Goal: Task Accomplishment & Management: Manage account settings

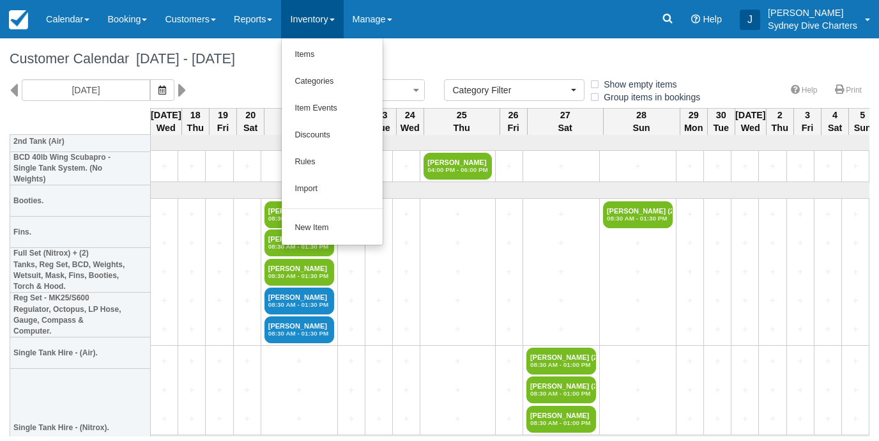
select select
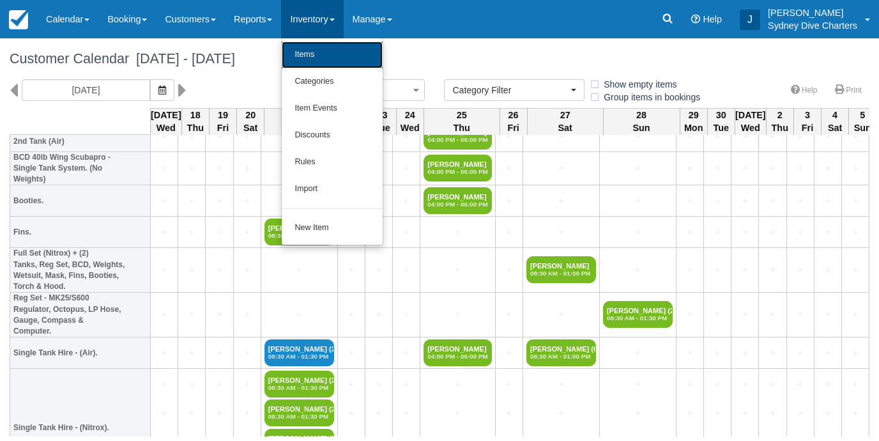
click at [318, 58] on link "Items" at bounding box center [332, 55] width 101 height 27
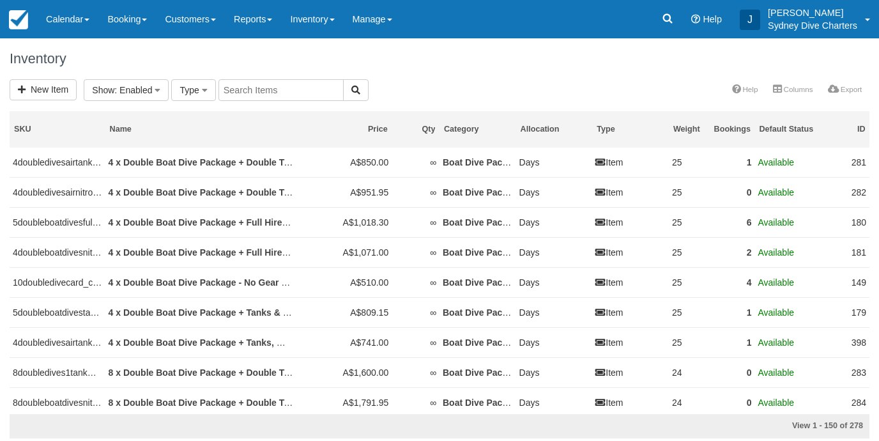
select select
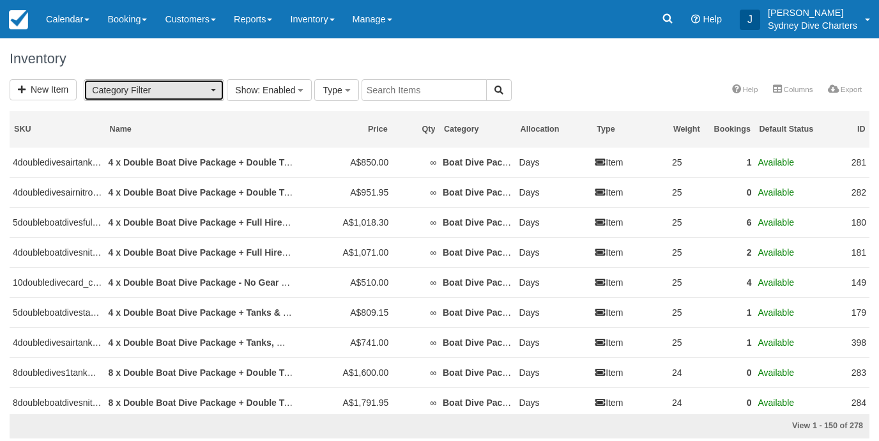
click at [209, 89] on button "Category Filter" at bounding box center [154, 90] width 141 height 22
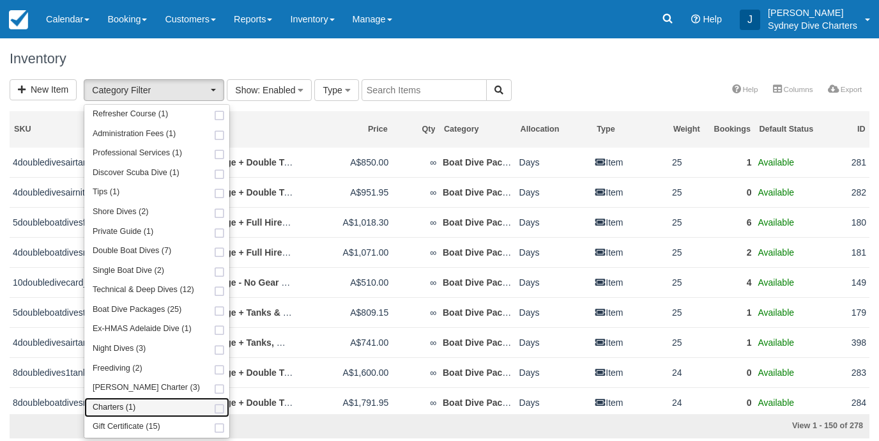
click at [213, 409] on span at bounding box center [219, 409] width 13 height 8
select select "7"
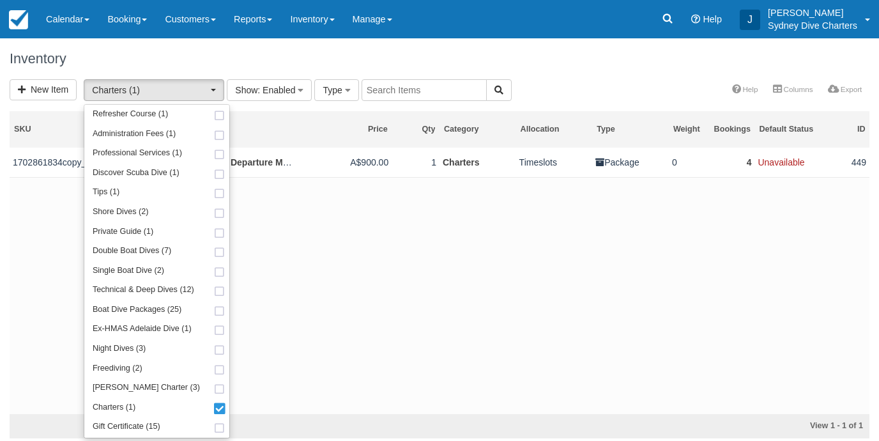
click at [537, 75] on div "Inventory" at bounding box center [439, 58] width 879 height 41
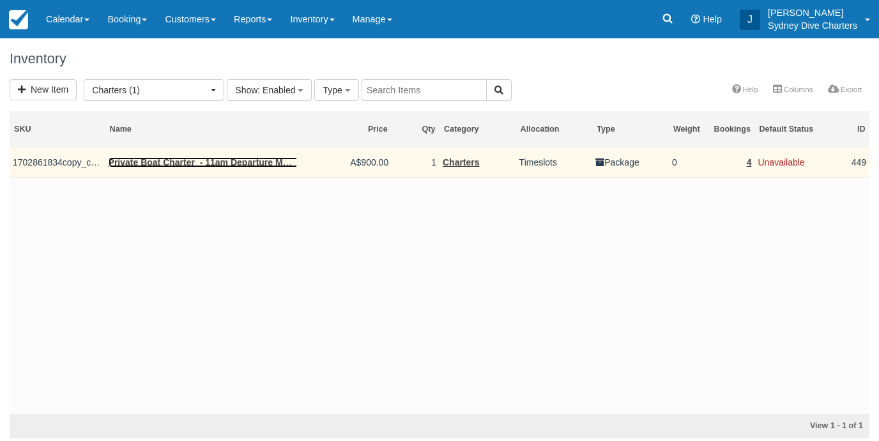
click at [249, 164] on link "Private Boat Charter - 11am Departure Manly Wharf" at bounding box center [219, 162] width 220 height 10
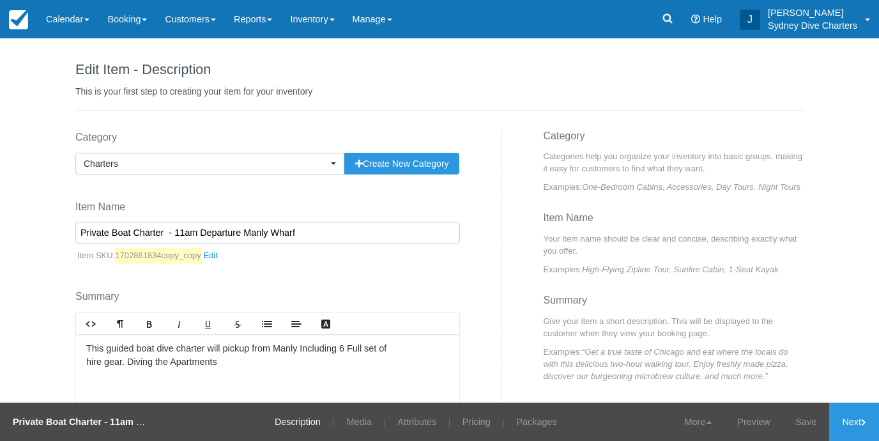
click at [134, 234] on input "Private Boat Charter - 11am Departure Manly Wharf" at bounding box center [267, 233] width 385 height 22
click at [207, 234] on input "Private Boat DSD Charter - 11am Departure Manly Wharf" at bounding box center [267, 233] width 385 height 22
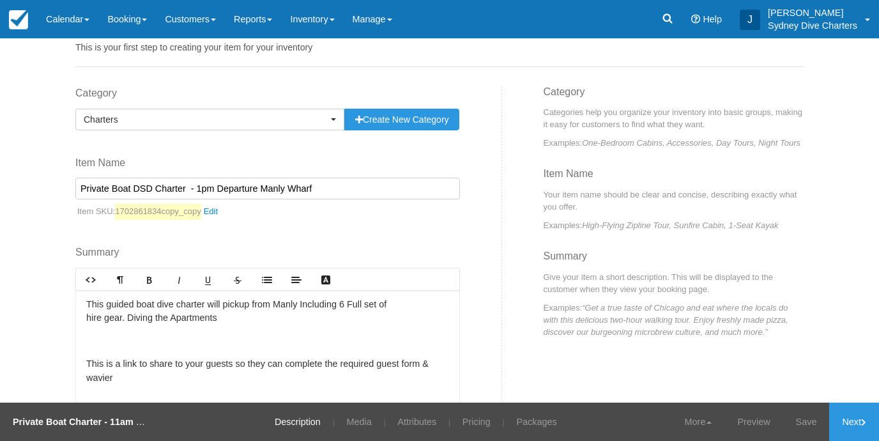
scroll to position [46, 0]
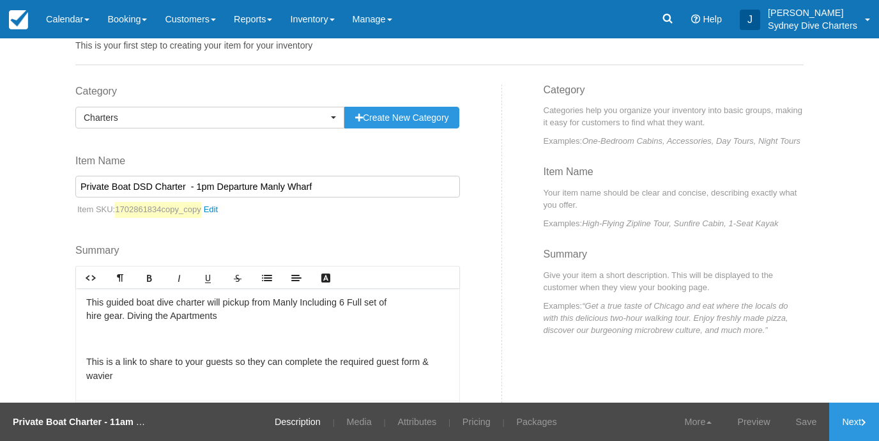
type input "Private Boat DSD Charter - 1pm Departure Manly Wharf"
click at [351, 302] on p "This guided boat dive charter will pickup from Manly Including 6 Full set of hi…" at bounding box center [267, 309] width 363 height 27
click at [132, 303] on p "This guided boat dive charter will pickup from Manly Including 2 Full set of hi…" at bounding box center [267, 309] width 363 height 27
click at [218, 317] on p "This private DSD boat dive charter will pickup from Manly Including 2 Full set …" at bounding box center [267, 309] width 363 height 27
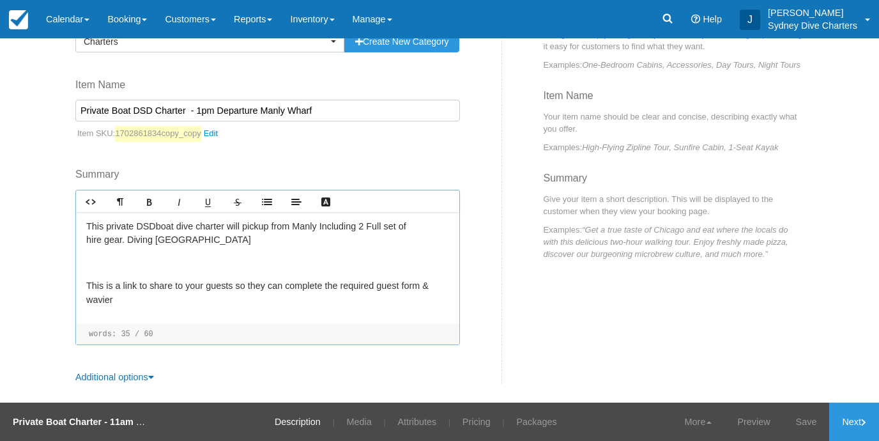
scroll to position [0, 0]
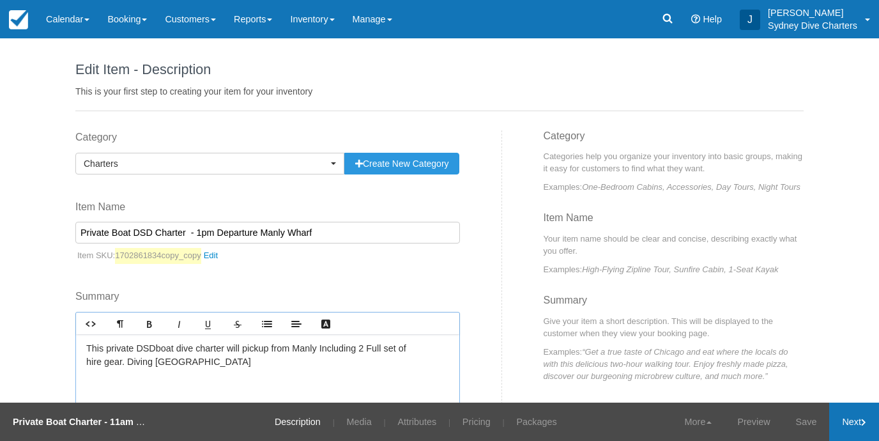
click at [848, 414] on link "Next" at bounding box center [854, 422] width 50 height 38
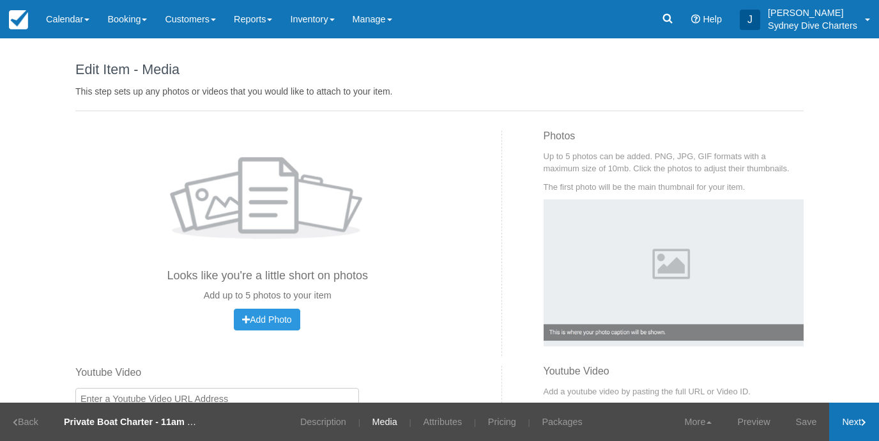
click at [848, 414] on link "Next" at bounding box center [854, 422] width 50 height 38
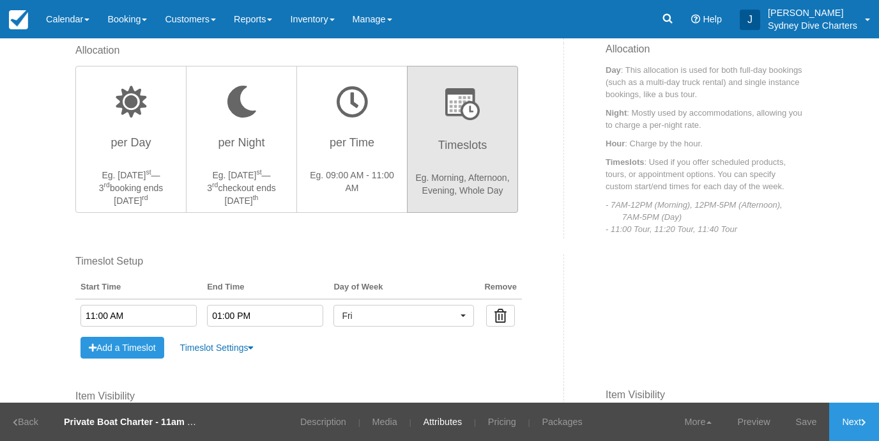
scroll to position [379, 0]
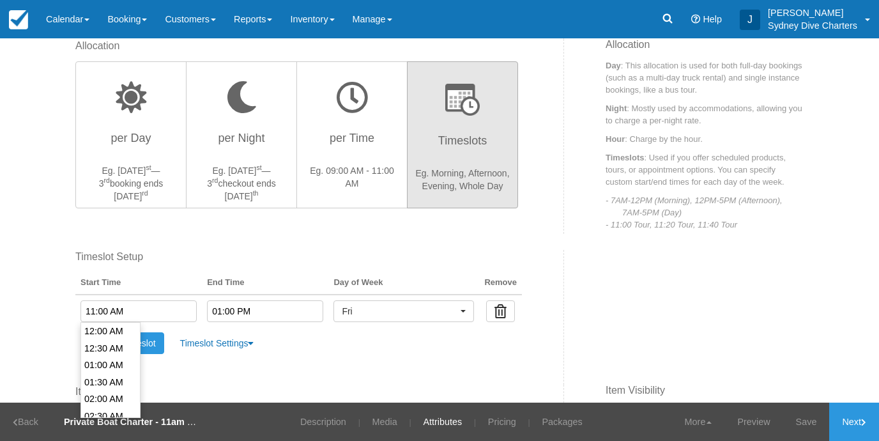
click at [187, 312] on input "11:00 AM" at bounding box center [139, 311] width 116 height 22
type input "01:00 PM"
click at [114, 348] on li "01:00 PM" at bounding box center [110, 349] width 59 height 17
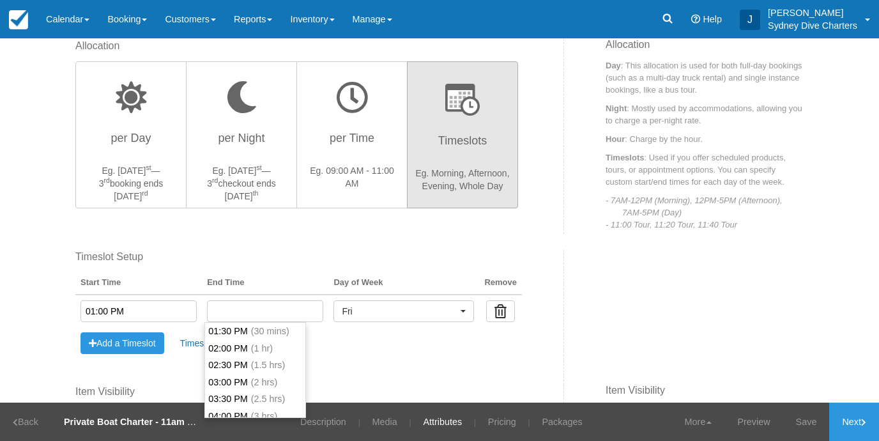
click at [242, 308] on input "text" at bounding box center [265, 311] width 116 height 22
type input "03:30 PM"
click at [239, 396] on li "03:30 PM (2.5 hrs)" at bounding box center [255, 398] width 100 height 17
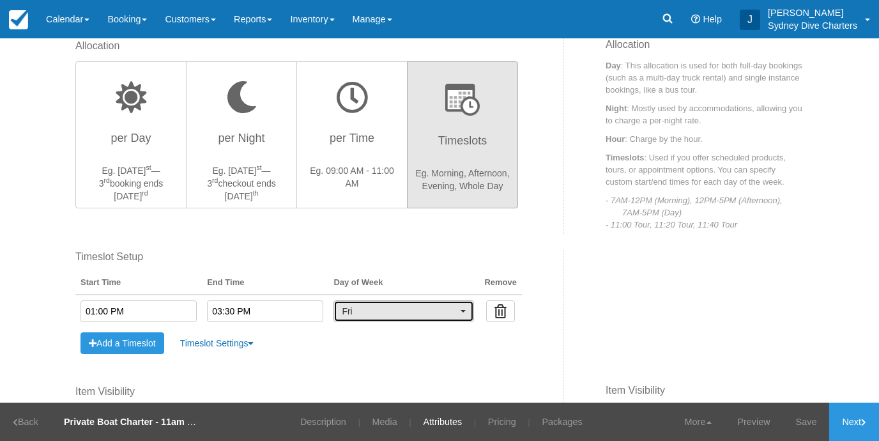
click at [461, 310] on span "button" at bounding box center [463, 311] width 5 height 3
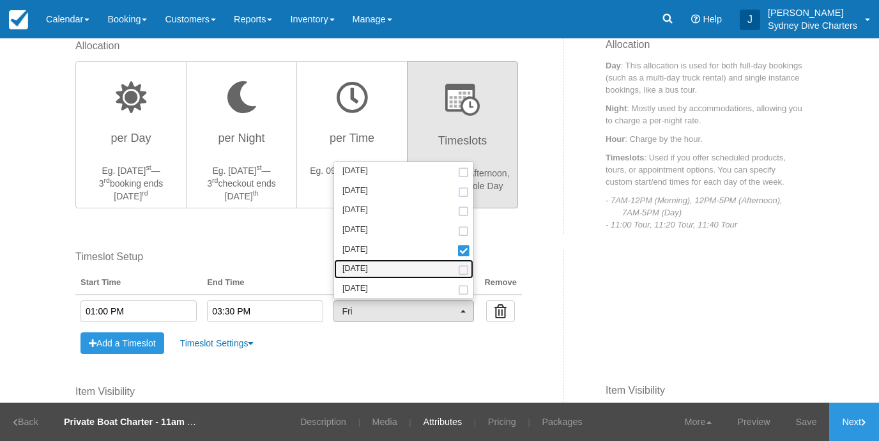
click at [461, 264] on link "Saturday" at bounding box center [403, 269] width 139 height 20
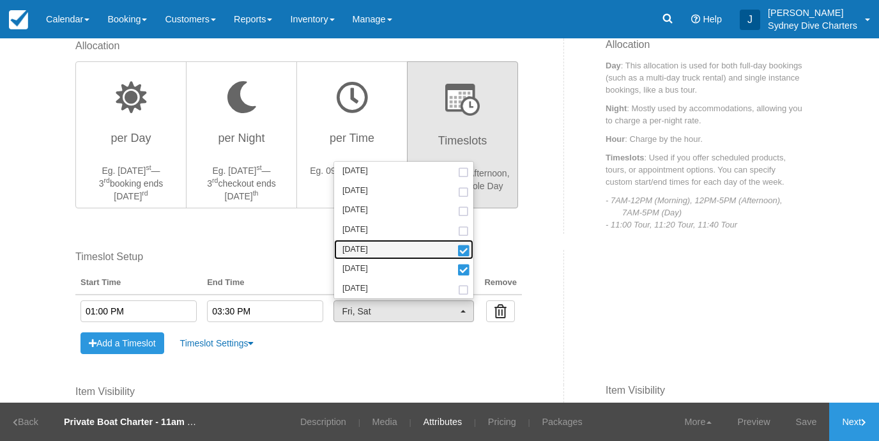
click at [461, 254] on span at bounding box center [463, 251] width 13 height 9
select select "sat"
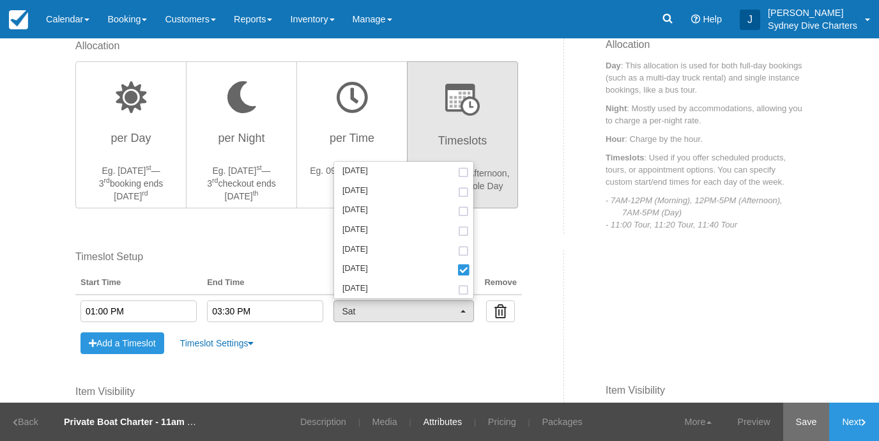
click at [811, 416] on link "Save" at bounding box center [806, 422] width 47 height 38
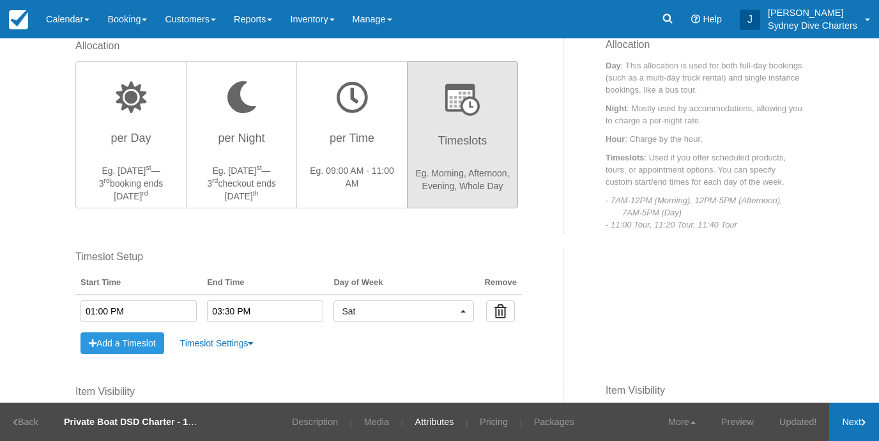
click at [848, 418] on link "Next" at bounding box center [854, 422] width 50 height 38
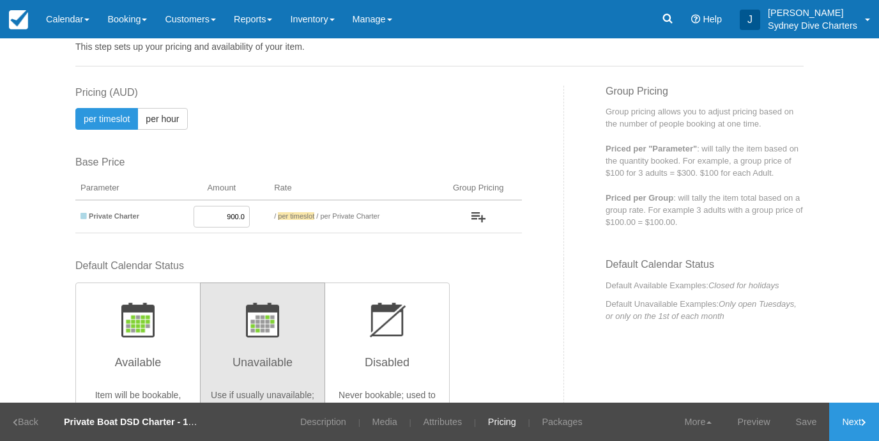
scroll to position [66, 0]
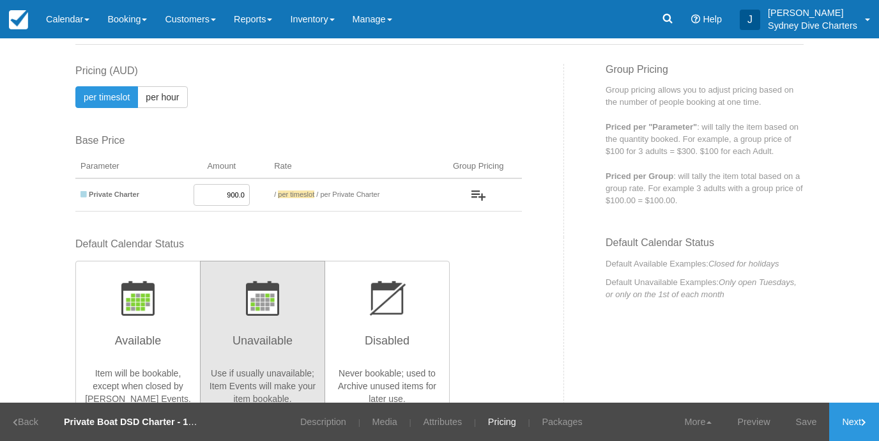
click at [230, 194] on input "900.0" at bounding box center [222, 195] width 56 height 22
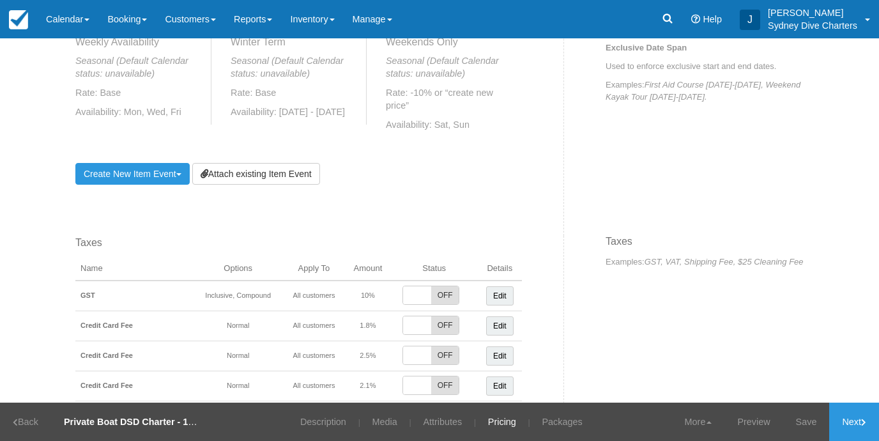
scroll to position [681, 0]
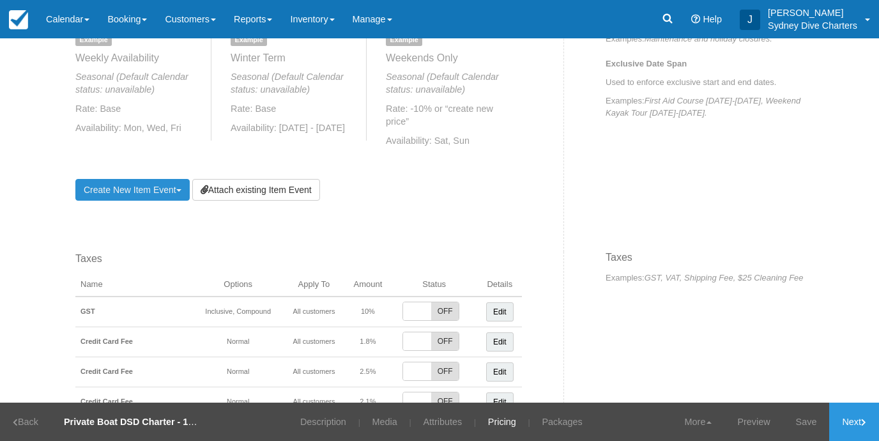
type input "1700.0"
click at [180, 186] on link "Create New Item Event Toggle Dropdown" at bounding box center [132, 190] width 114 height 22
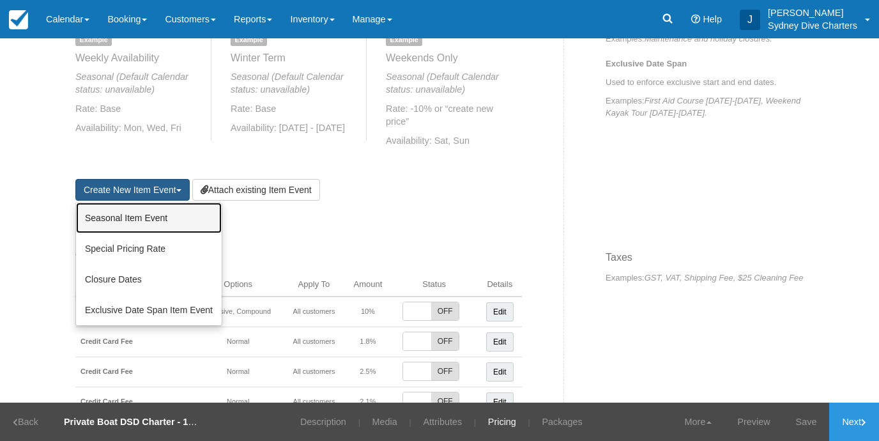
click at [167, 219] on link "Seasonal Item Event" at bounding box center [149, 218] width 146 height 31
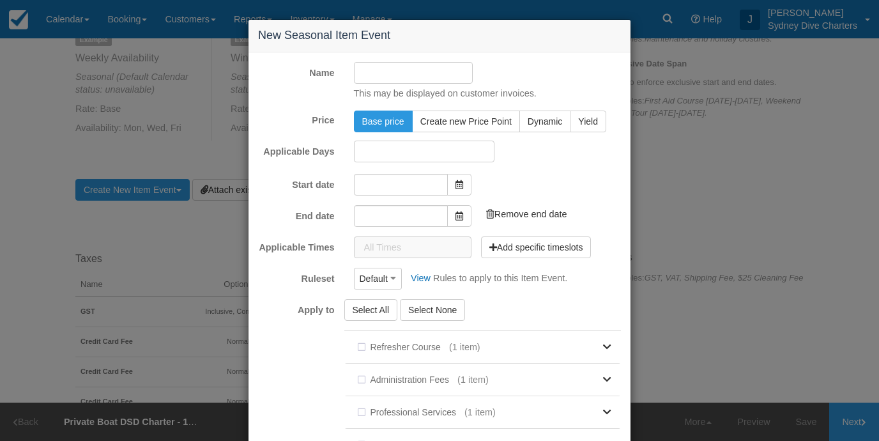
type input "17/09/2025"
type input "17/10/2025"
checkbox input "true"
click at [400, 79] on input "Name" at bounding box center [413, 73] width 119 height 22
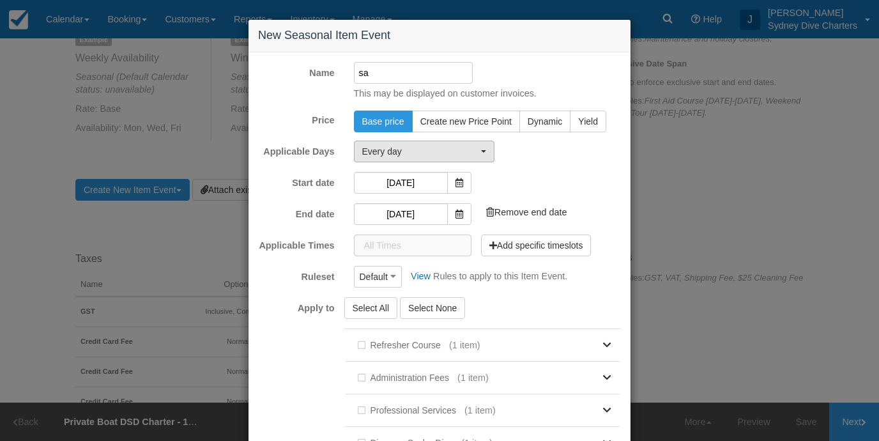
type input "sa"
click at [470, 150] on span "Every day" at bounding box center [420, 151] width 116 height 13
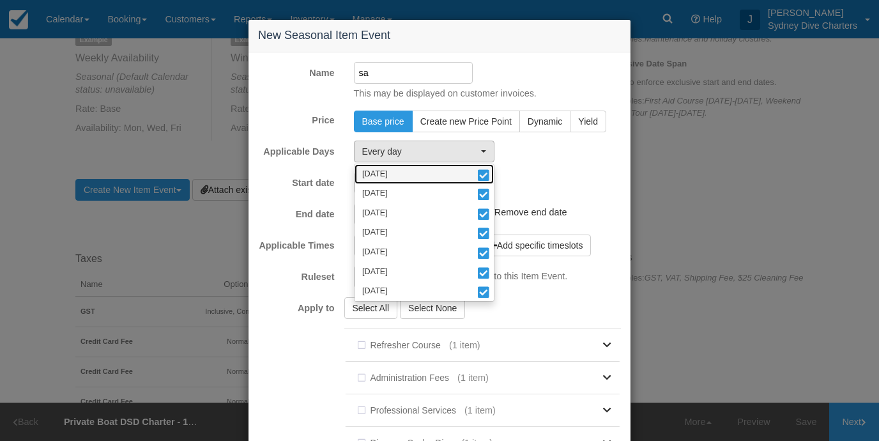
click at [483, 172] on span at bounding box center [483, 176] width 13 height 9
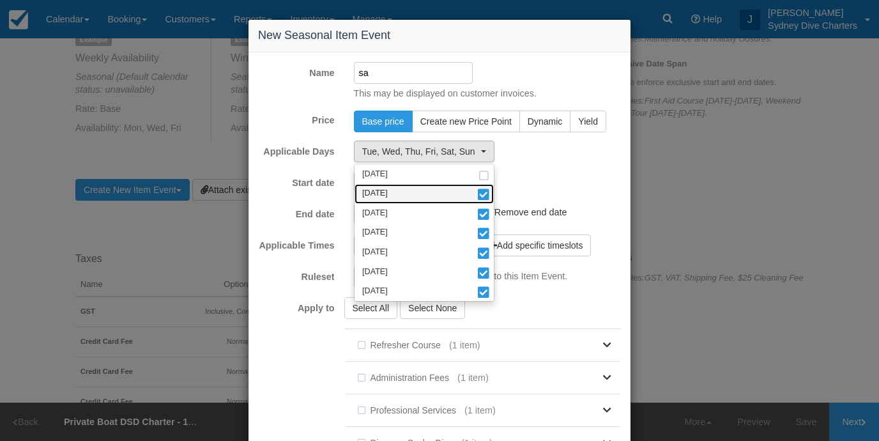
click at [483, 191] on span at bounding box center [483, 195] width 13 height 9
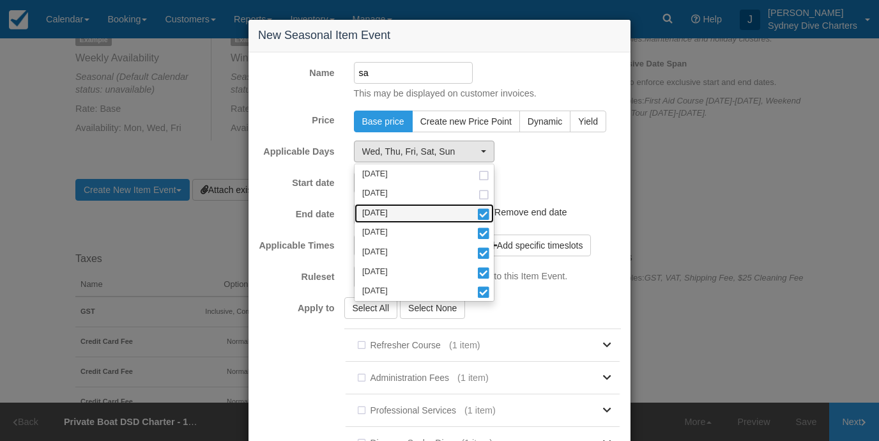
click at [485, 211] on span at bounding box center [483, 215] width 13 height 9
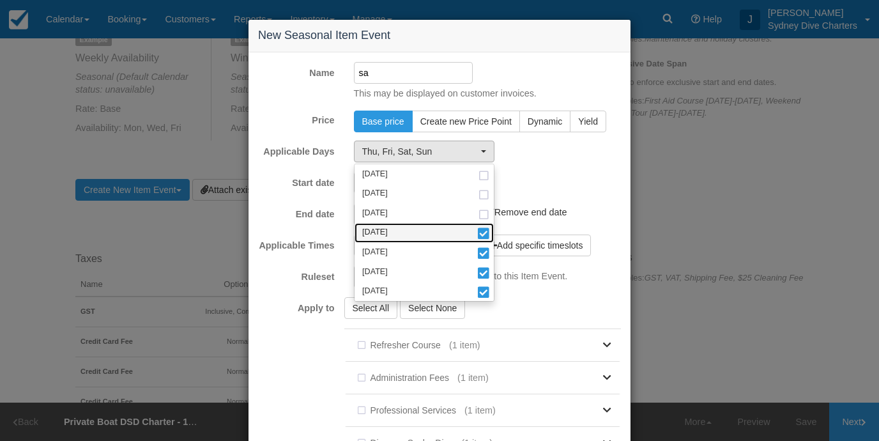
click at [484, 234] on span at bounding box center [483, 234] width 13 height 9
click at [484, 245] on link "Friday" at bounding box center [424, 253] width 139 height 20
select select "sat"
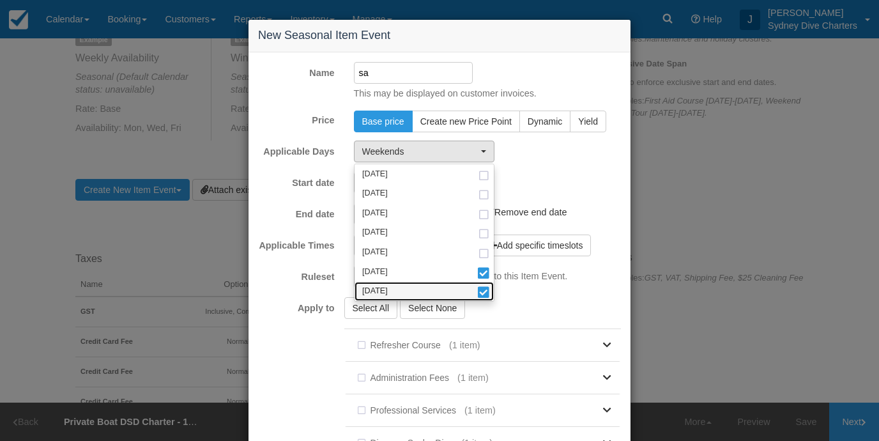
click at [482, 295] on span at bounding box center [483, 293] width 13 height 9
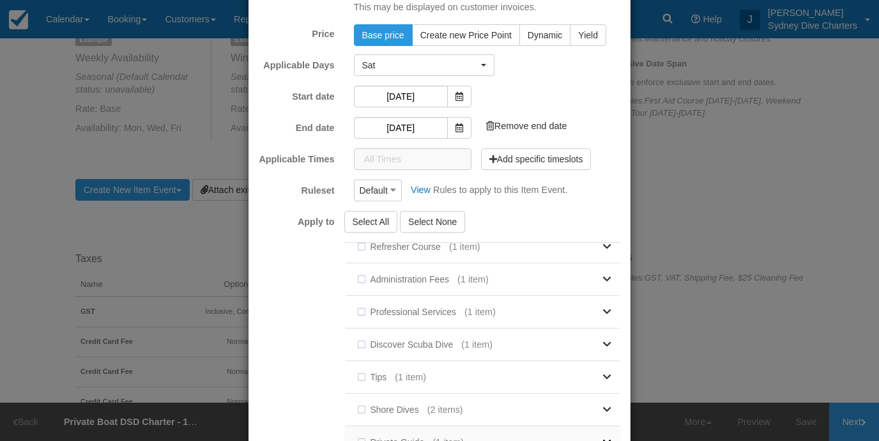
scroll to position [12, 0]
click at [364, 342] on label "Discover Scuba Dive" at bounding box center [408, 344] width 108 height 19
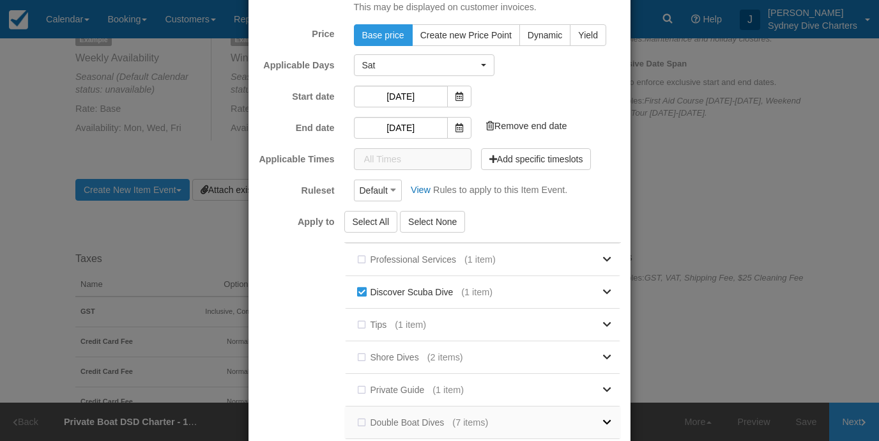
scroll to position [52, 0]
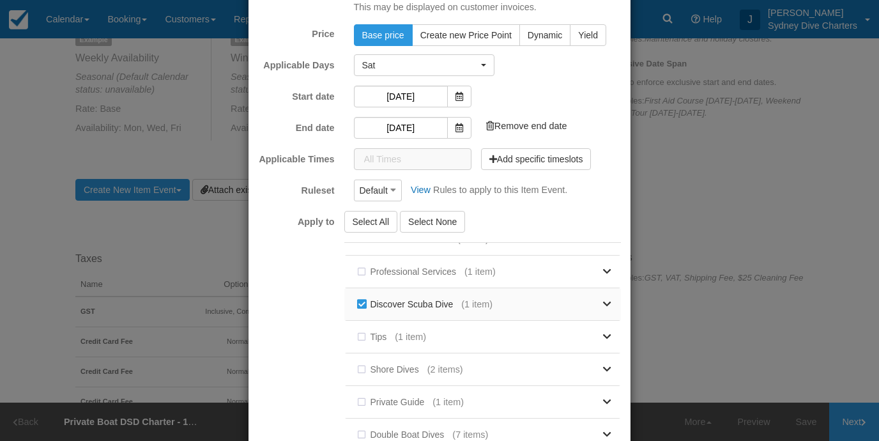
click at [362, 300] on label "Discover Scuba Dive" at bounding box center [408, 304] width 108 height 19
checkbox input "false"
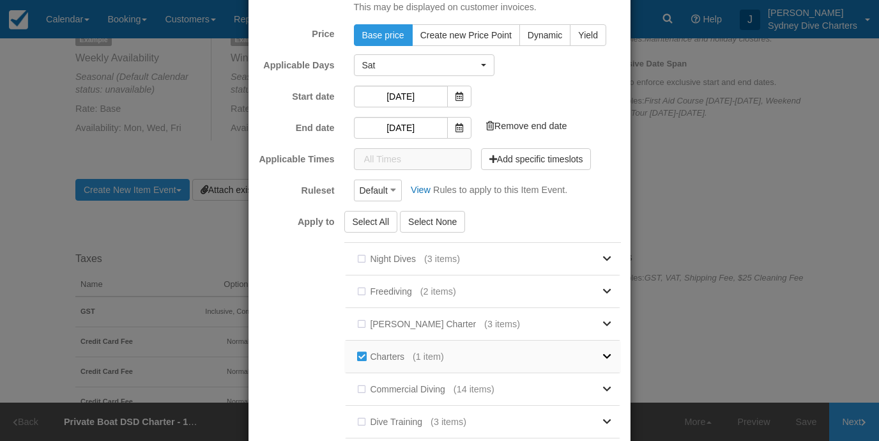
scroll to position [298, 0]
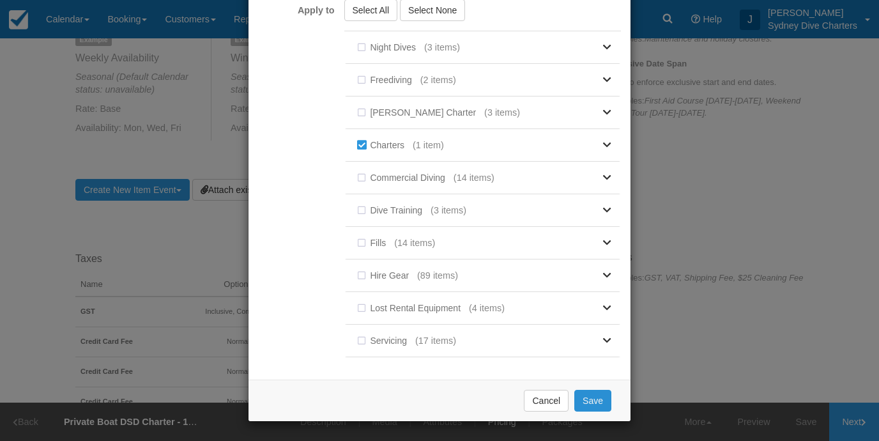
click at [596, 392] on button "Save" at bounding box center [592, 401] width 37 height 22
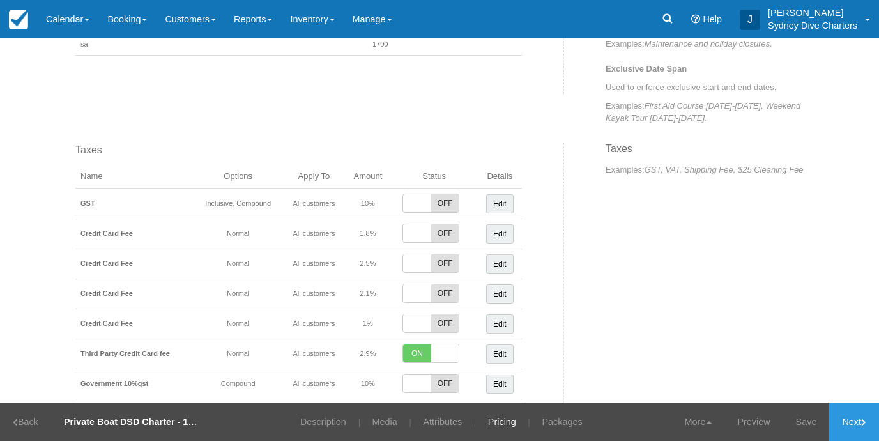
scroll to position [864, 0]
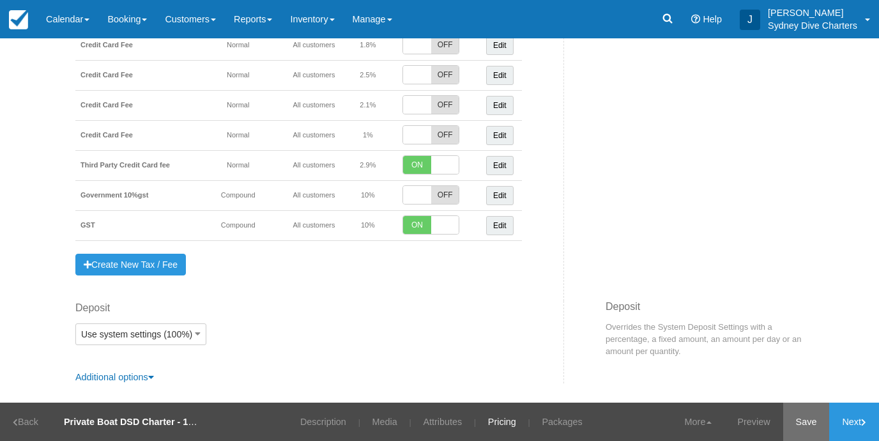
click at [802, 415] on link "Save" at bounding box center [806, 422] width 47 height 38
click at [384, 17] on link "Manage" at bounding box center [373, 19] width 58 height 38
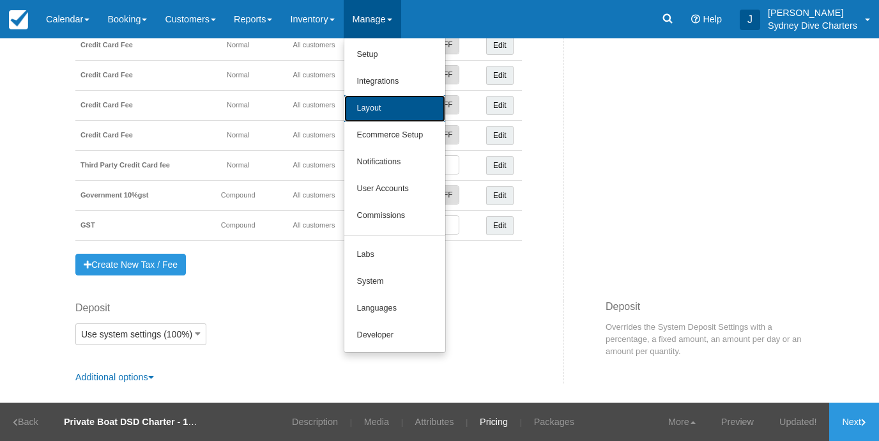
click at [404, 103] on link "Layout" at bounding box center [394, 108] width 101 height 27
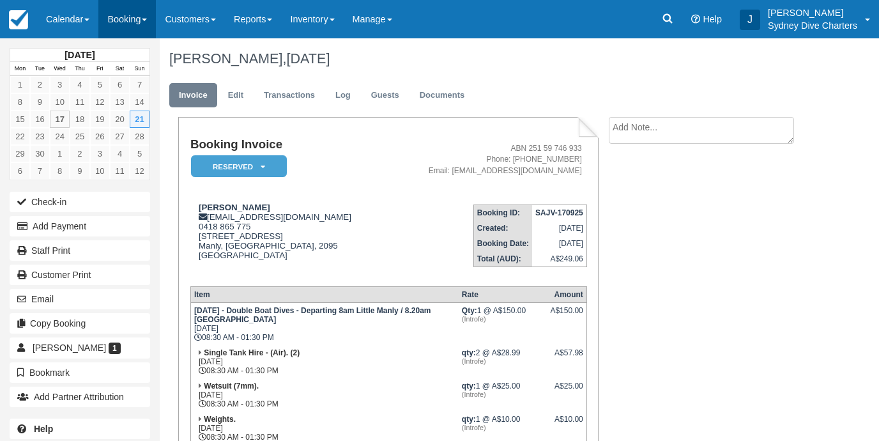
click at [132, 16] on link "Booking" at bounding box center [127, 19] width 58 height 38
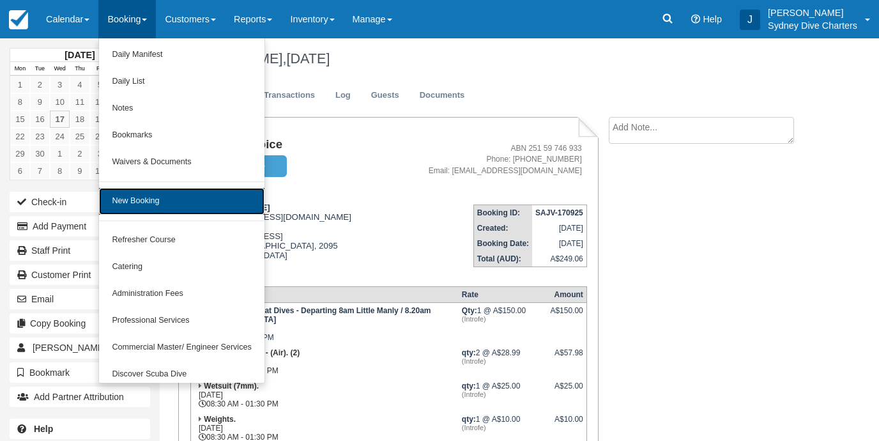
click at [157, 199] on link "New Booking" at bounding box center [181, 201] width 165 height 27
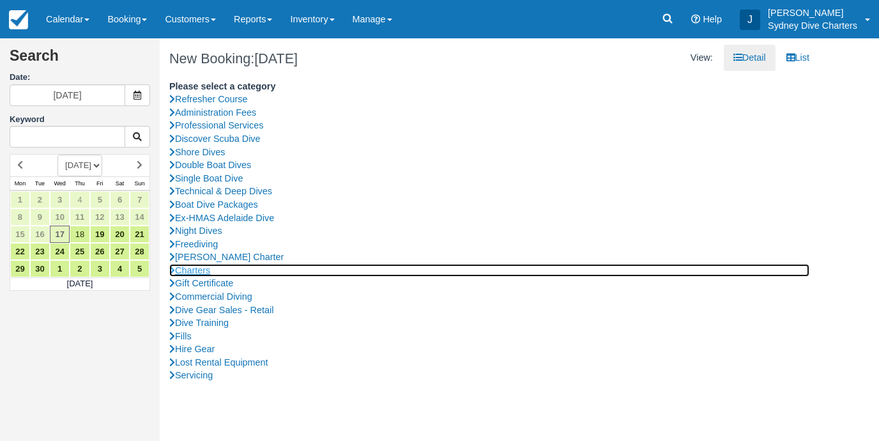
click at [207, 272] on link "Charters" at bounding box center [489, 270] width 640 height 13
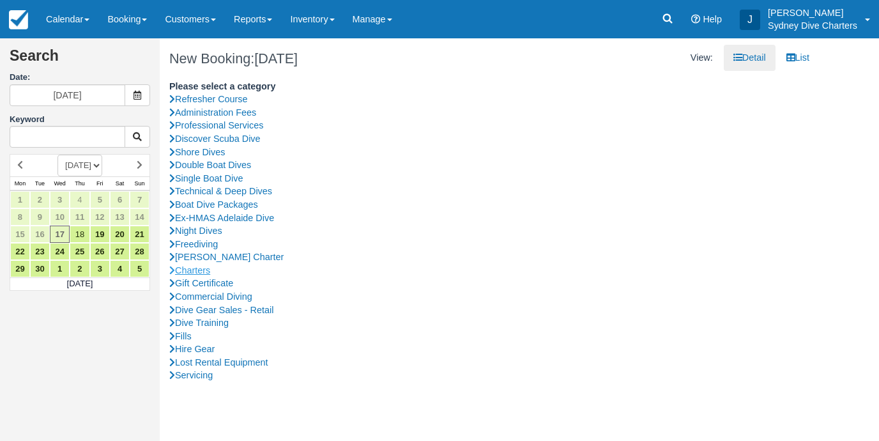
type input "[DATE]"
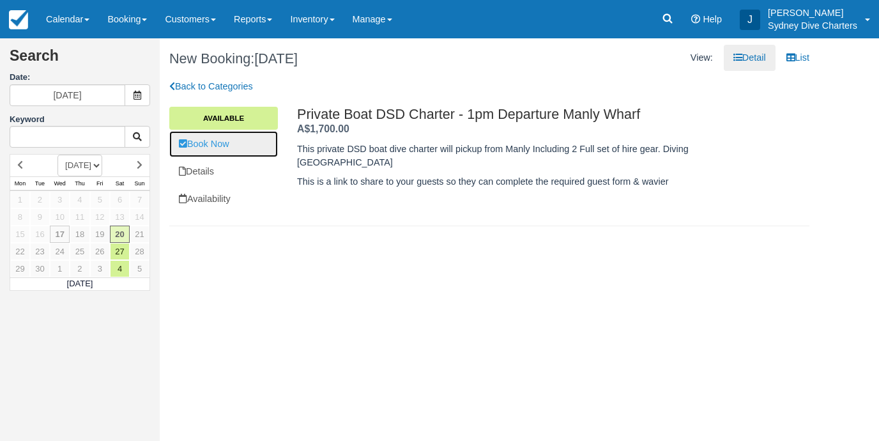
click at [223, 140] on link "Book Now" at bounding box center [223, 144] width 109 height 26
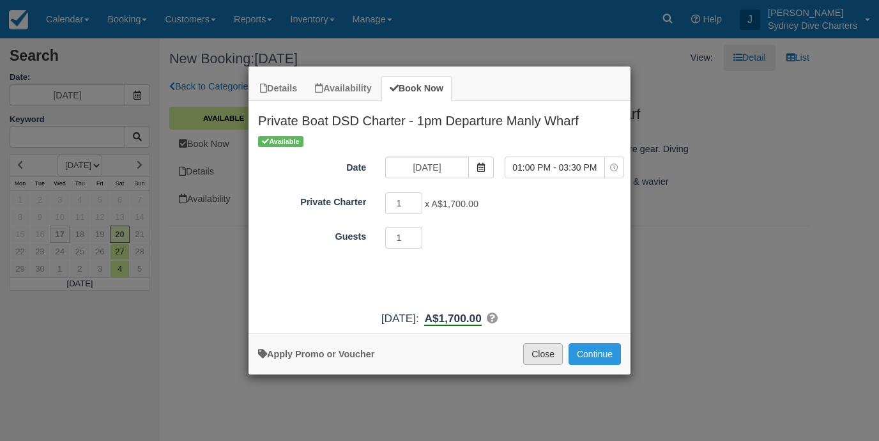
click at [536, 360] on button "Close" at bounding box center [543, 354] width 40 height 22
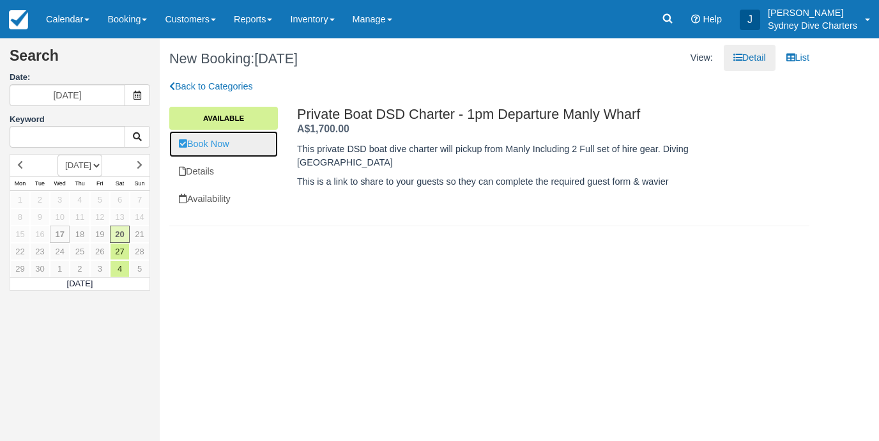
click at [235, 145] on link "Book Now" at bounding box center [223, 144] width 109 height 26
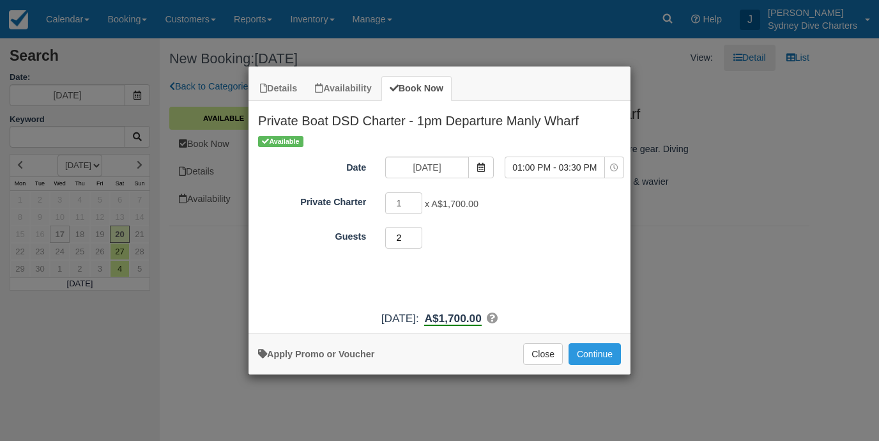
type input "2"
click at [417, 235] on input "2" at bounding box center [403, 238] width 37 height 22
click at [587, 349] on button "Continue" at bounding box center [595, 354] width 52 height 22
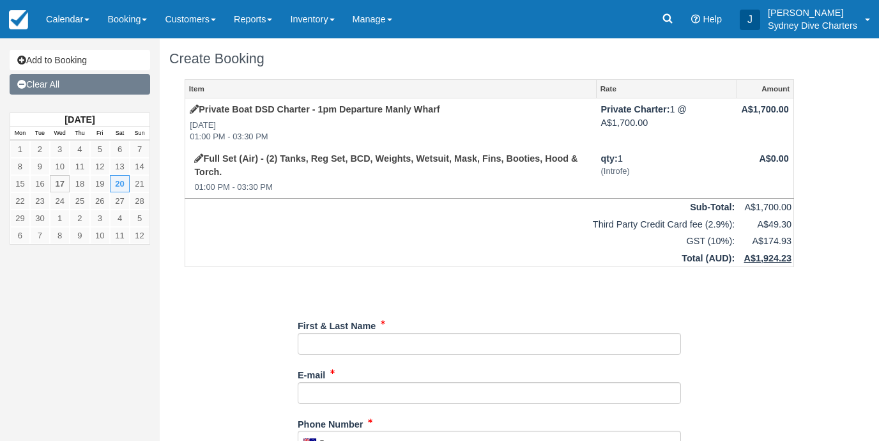
click at [63, 83] on link "Clear All" at bounding box center [80, 84] width 141 height 20
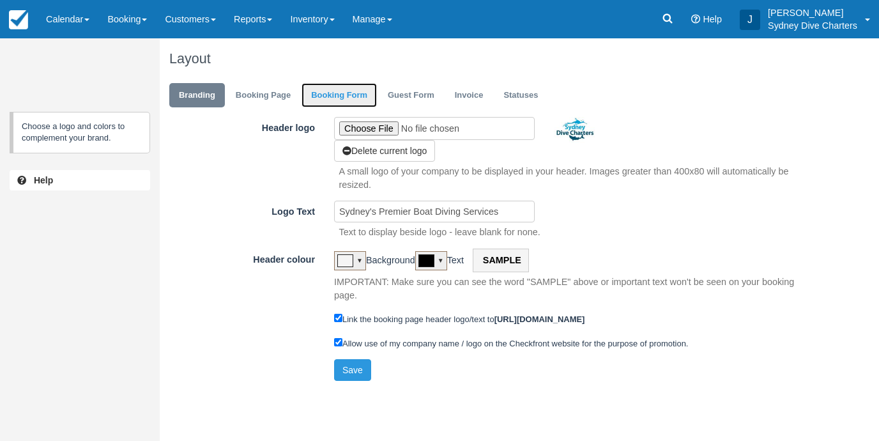
click at [344, 91] on link "Booking Form" at bounding box center [339, 95] width 75 height 25
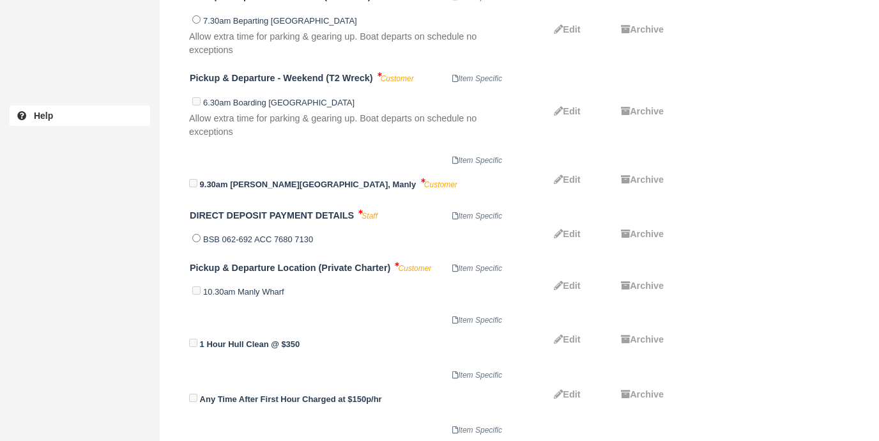
scroll to position [4398, 0]
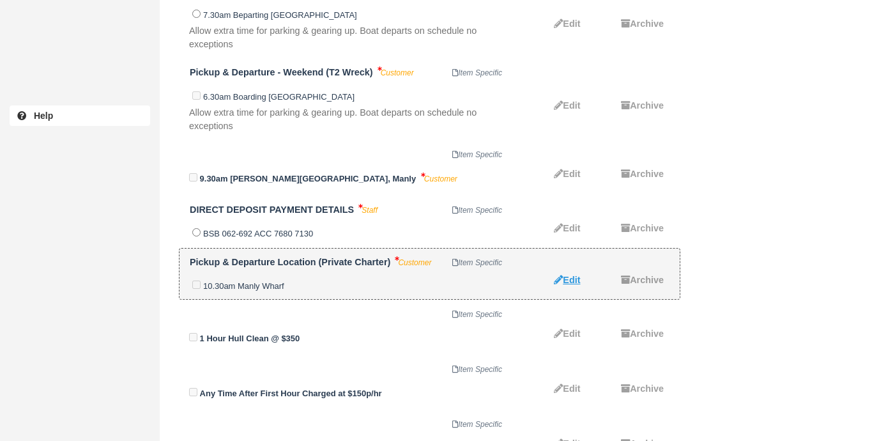
click at [572, 275] on span "Edit" at bounding box center [571, 280] width 17 height 10
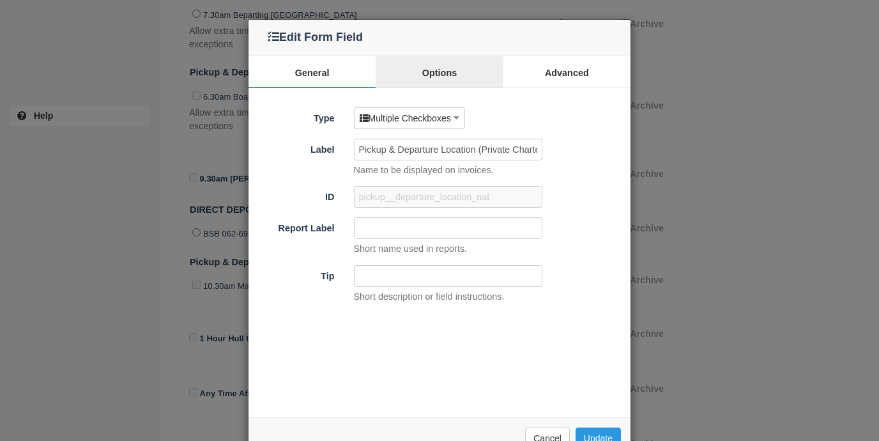
click at [449, 84] on link "Options" at bounding box center [439, 72] width 127 height 32
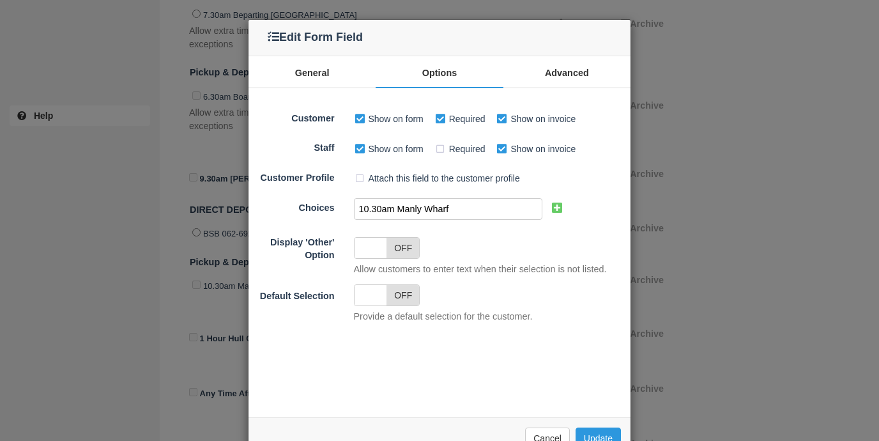
click at [385, 210] on input "10.30am Manly Wharf" at bounding box center [448, 209] width 188 height 22
type input "1pm Manly Wharf"
click at [592, 431] on button "Update" at bounding box center [598, 438] width 45 height 22
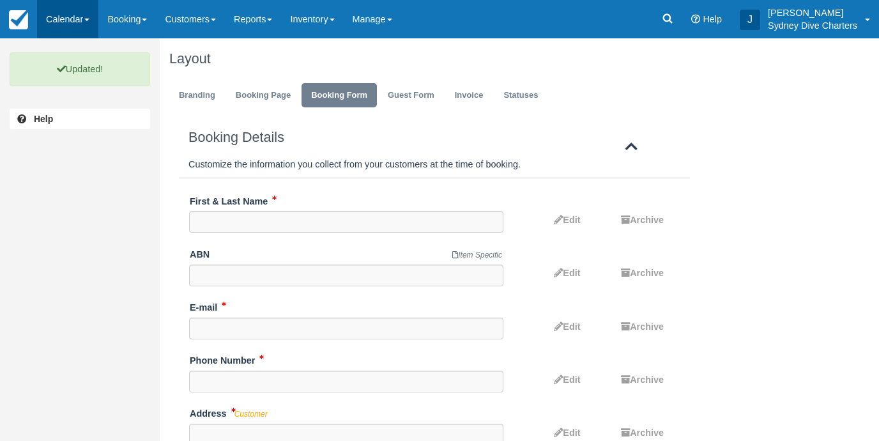
click at [80, 14] on link "Calendar" at bounding box center [67, 19] width 61 height 38
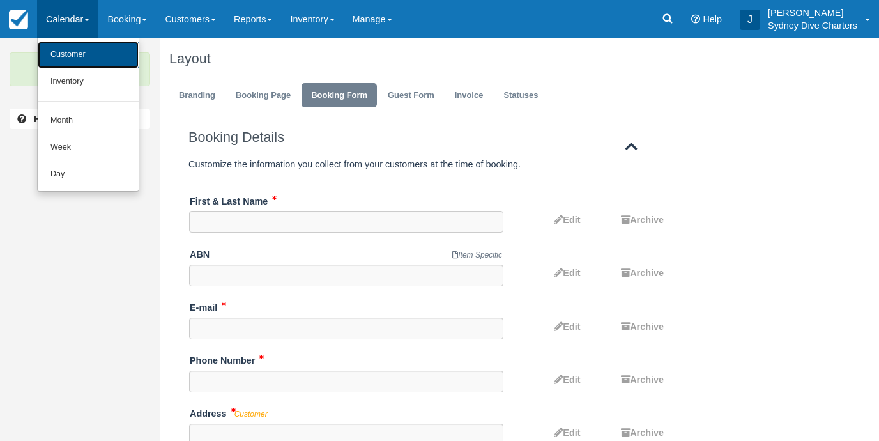
click at [93, 47] on link "Customer" at bounding box center [88, 55] width 101 height 27
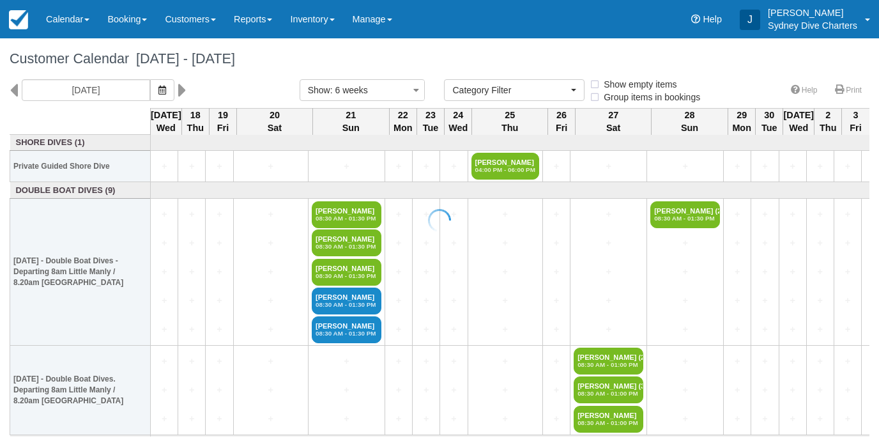
select select
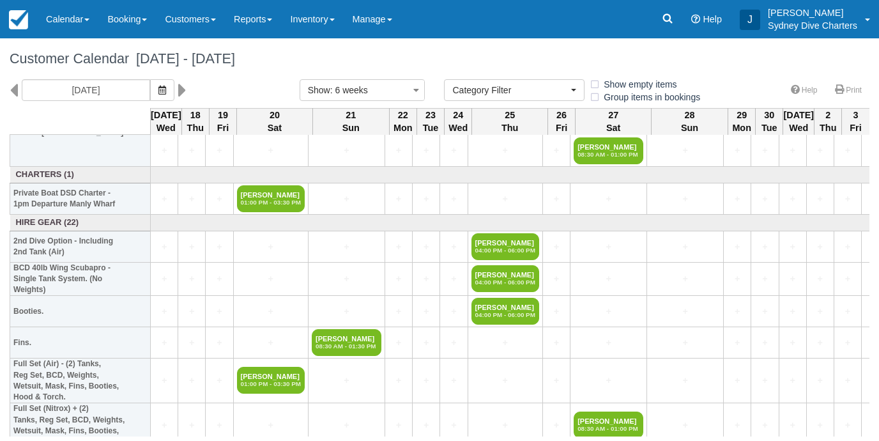
scroll to position [268, 0]
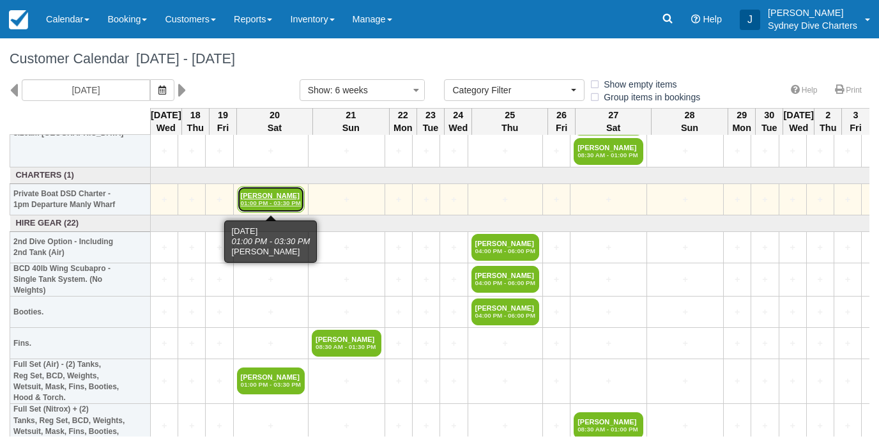
click at [283, 195] on link "Shelby Murphy 01:00 PM - 03:30 PM" at bounding box center [271, 199] width 68 height 27
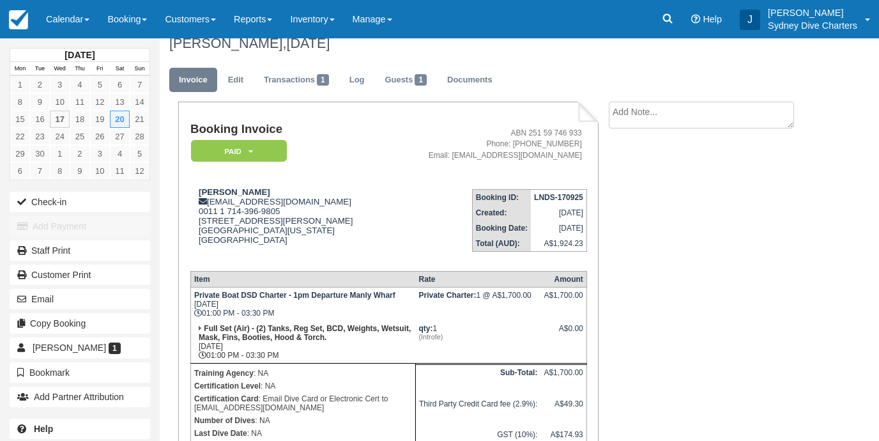
scroll to position [14, 0]
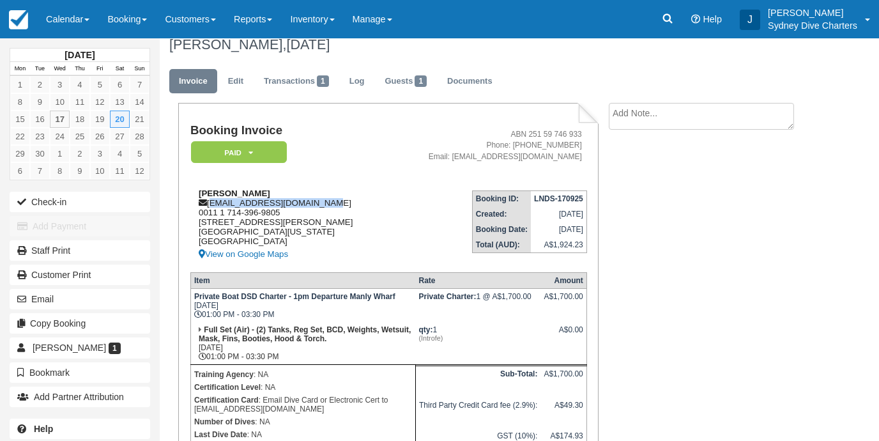
drag, startPoint x: 333, startPoint y: 203, endPoint x: 210, endPoint y: 206, distance: 122.7
click at [210, 206] on div "[PERSON_NAME] [EMAIL_ADDRESS][DOMAIN_NAME] 0011 1 714-396-9805 13100 [PERSON_NA…" at bounding box center [288, 224] width 197 height 73
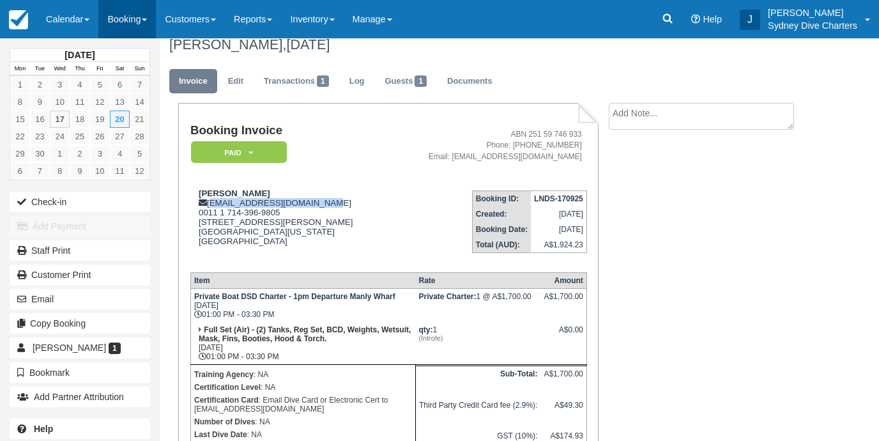
copy div "[EMAIL_ADDRESS][DOMAIN_NAME]"
